Goal: Task Accomplishment & Management: Manage account settings

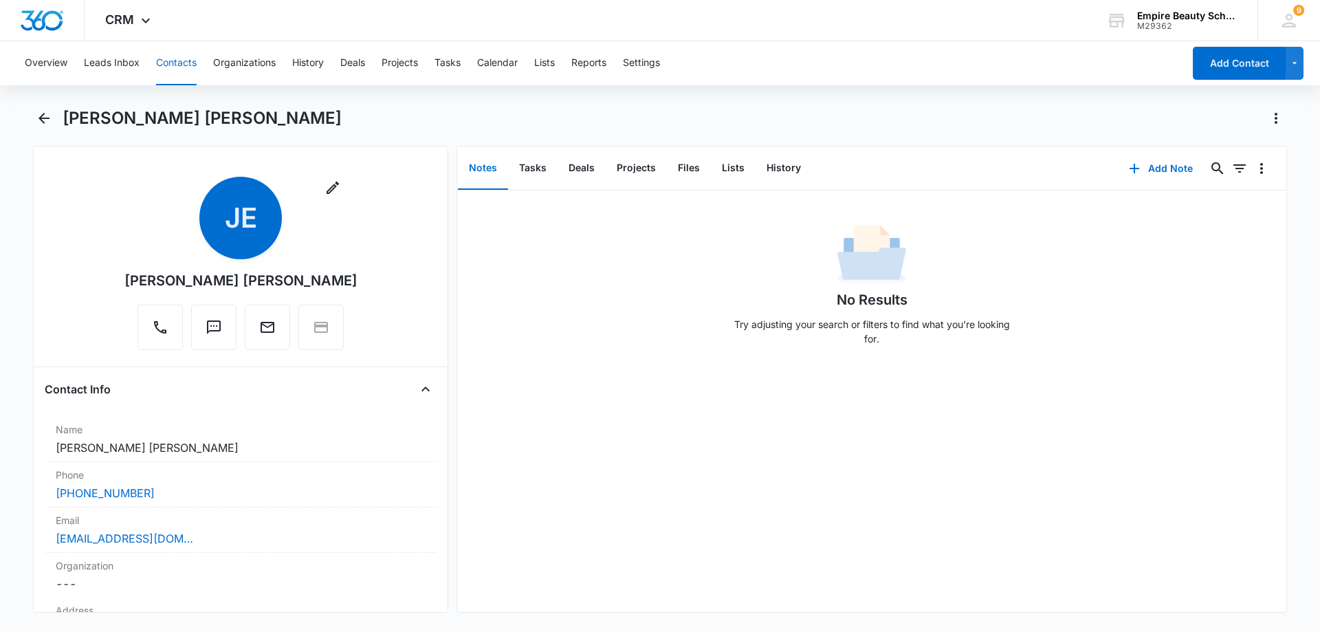
click at [166, 58] on button "Contacts" at bounding box center [176, 63] width 41 height 44
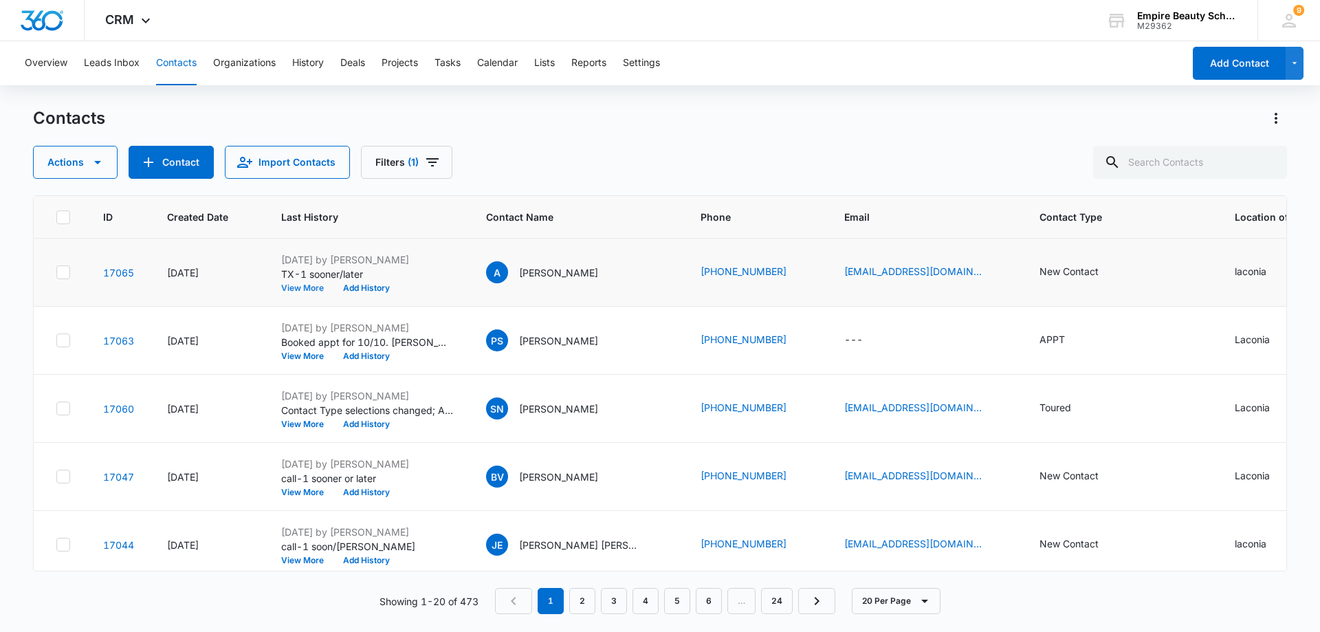
click at [297, 288] on button "View More" at bounding box center [307, 288] width 52 height 8
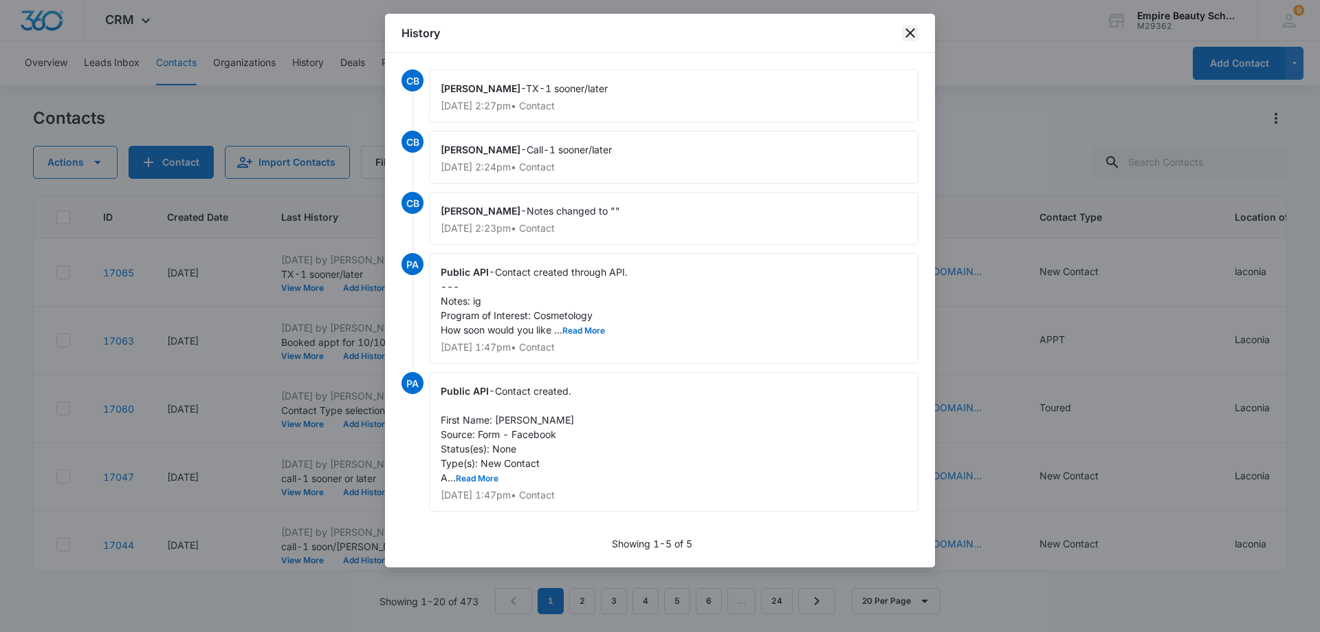
click at [909, 32] on icon "close" at bounding box center [911, 33] width 10 height 10
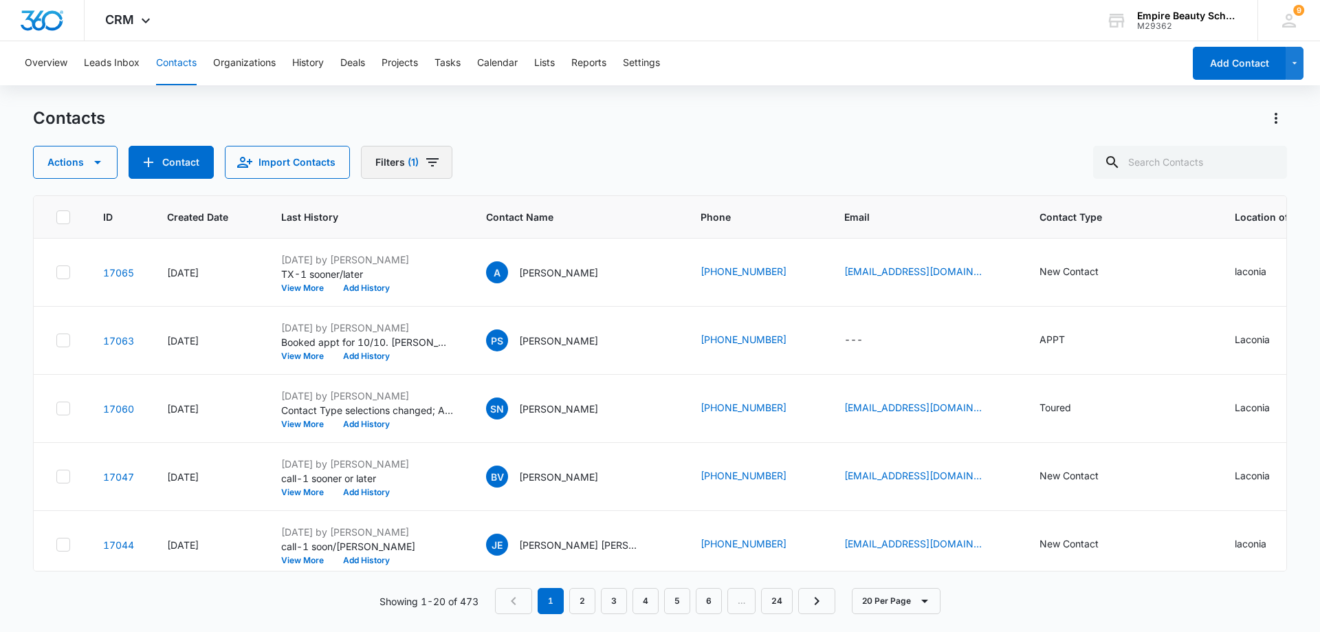
click at [424, 161] on icon "Filters" at bounding box center [432, 162] width 17 height 17
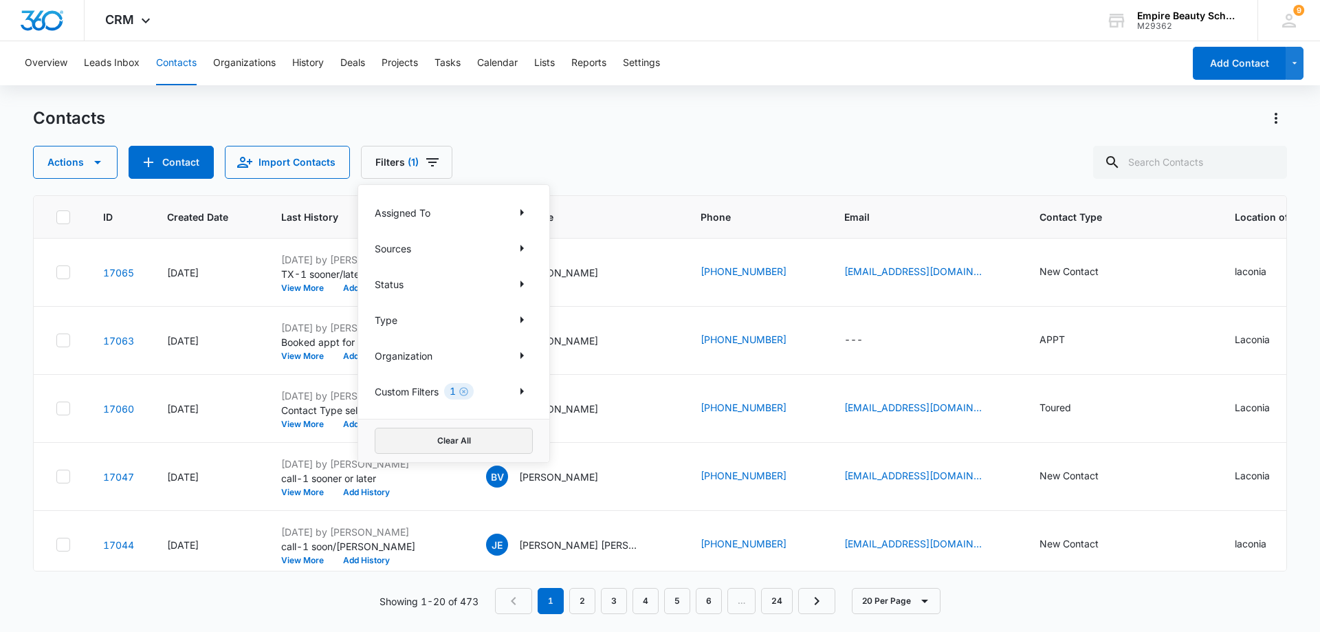
click at [426, 440] on button "Clear All" at bounding box center [454, 441] width 158 height 26
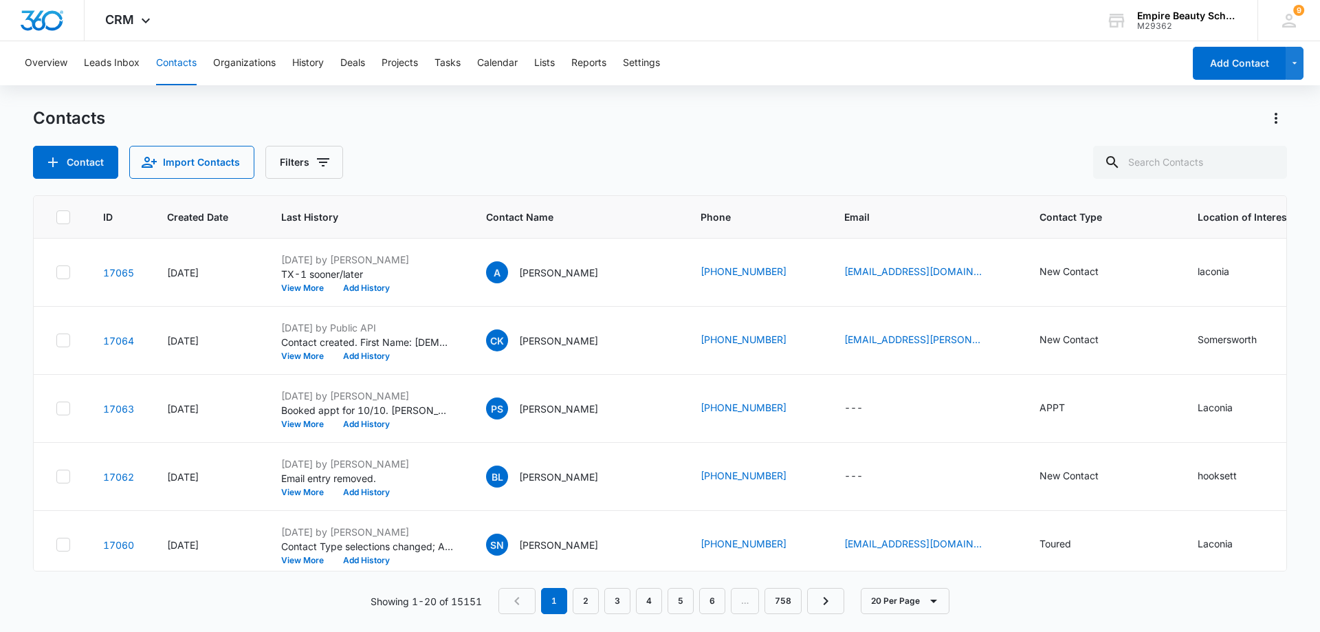
click at [692, 147] on div "Contact Import Contacts Filters" at bounding box center [660, 162] width 1254 height 33
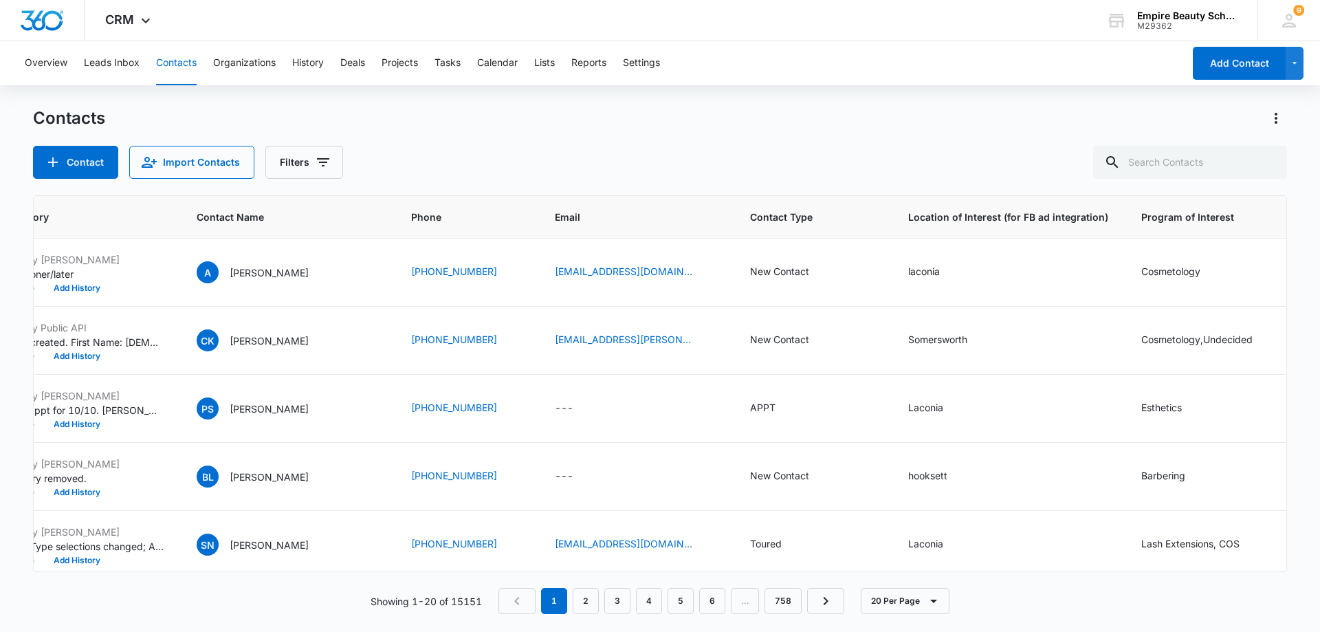
scroll to position [0, 314]
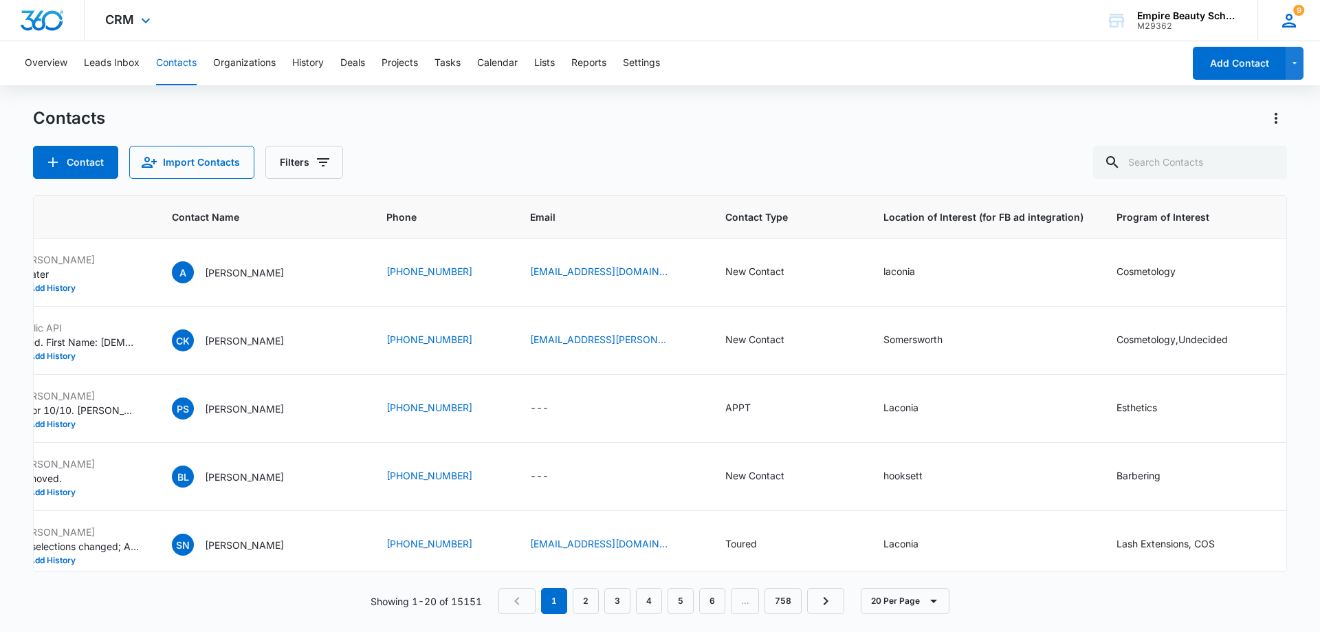
click at [1287, 14] on icon at bounding box center [1289, 20] width 21 height 21
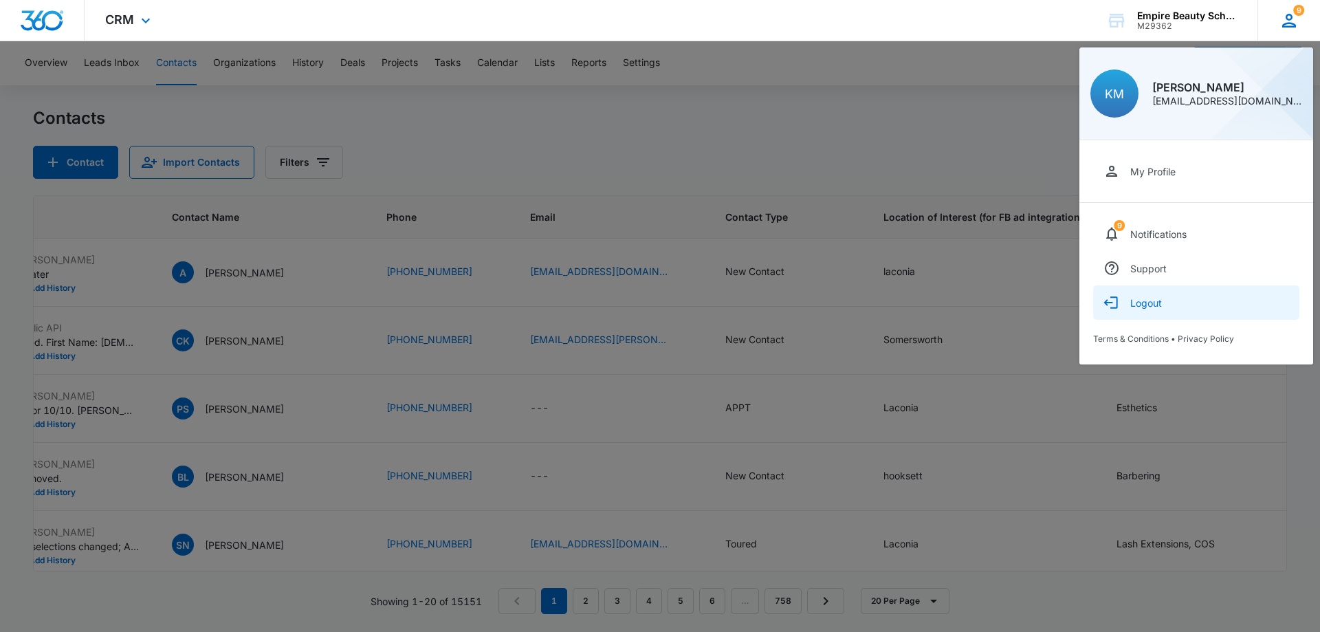
click at [1140, 305] on div "Logout" at bounding box center [1147, 303] width 32 height 12
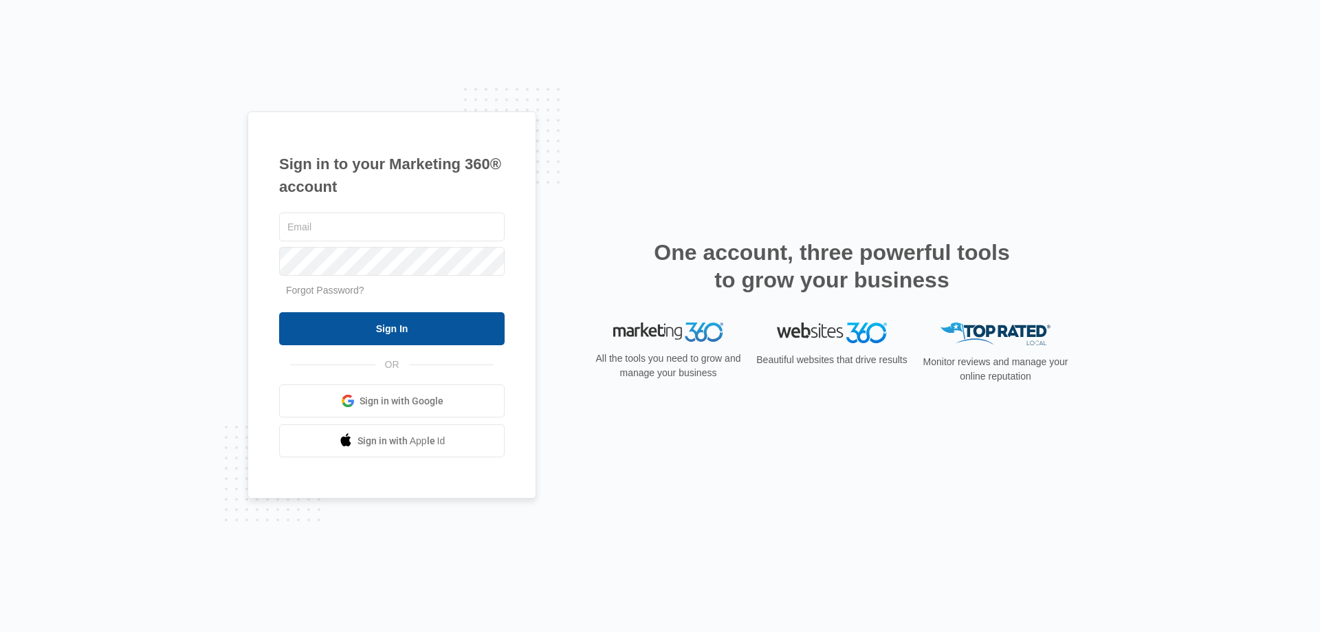
type input "[EMAIL_ADDRESS][DOMAIN_NAME]"
click at [437, 336] on input "Sign In" at bounding box center [392, 328] width 226 height 33
